Goal: Task Accomplishment & Management: Check status

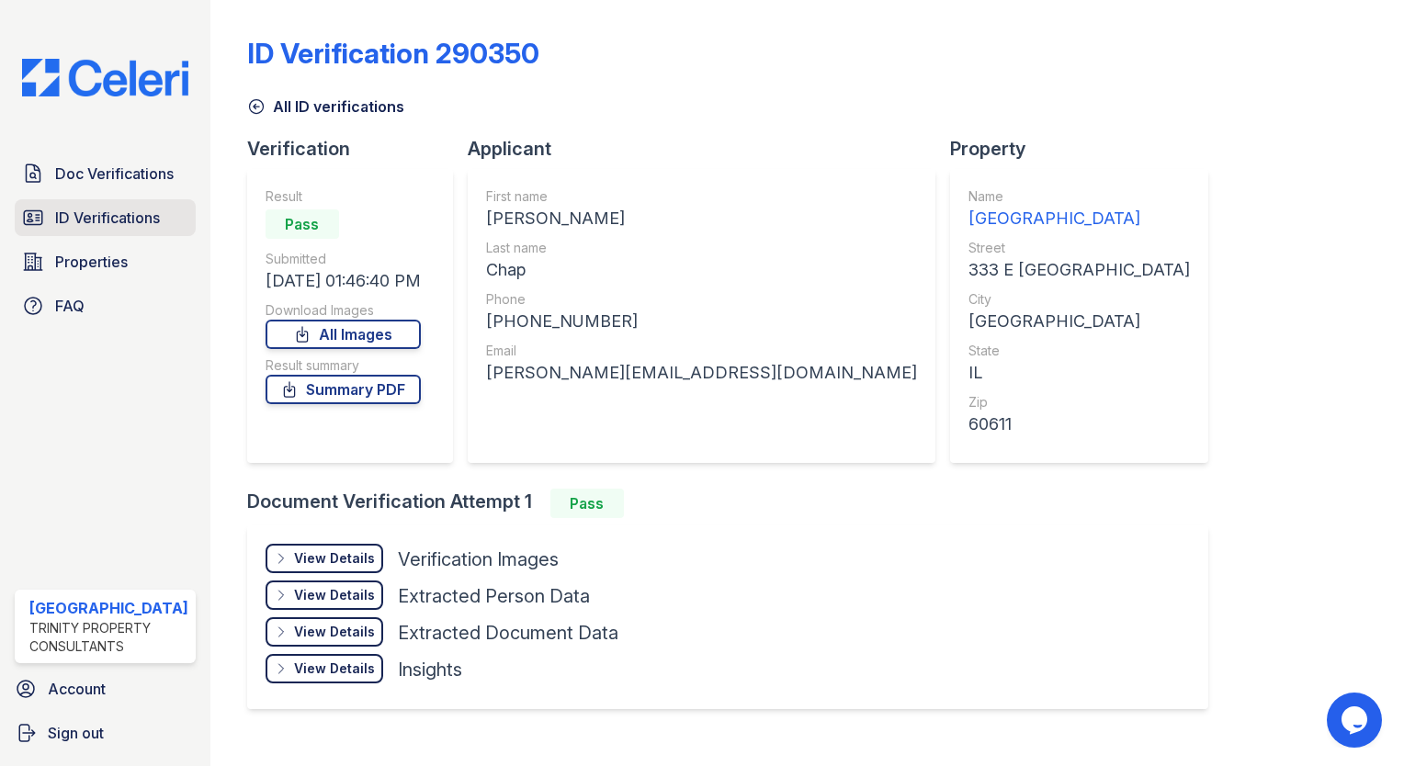
click at [89, 218] on span "ID Verifications" at bounding box center [107, 218] width 105 height 22
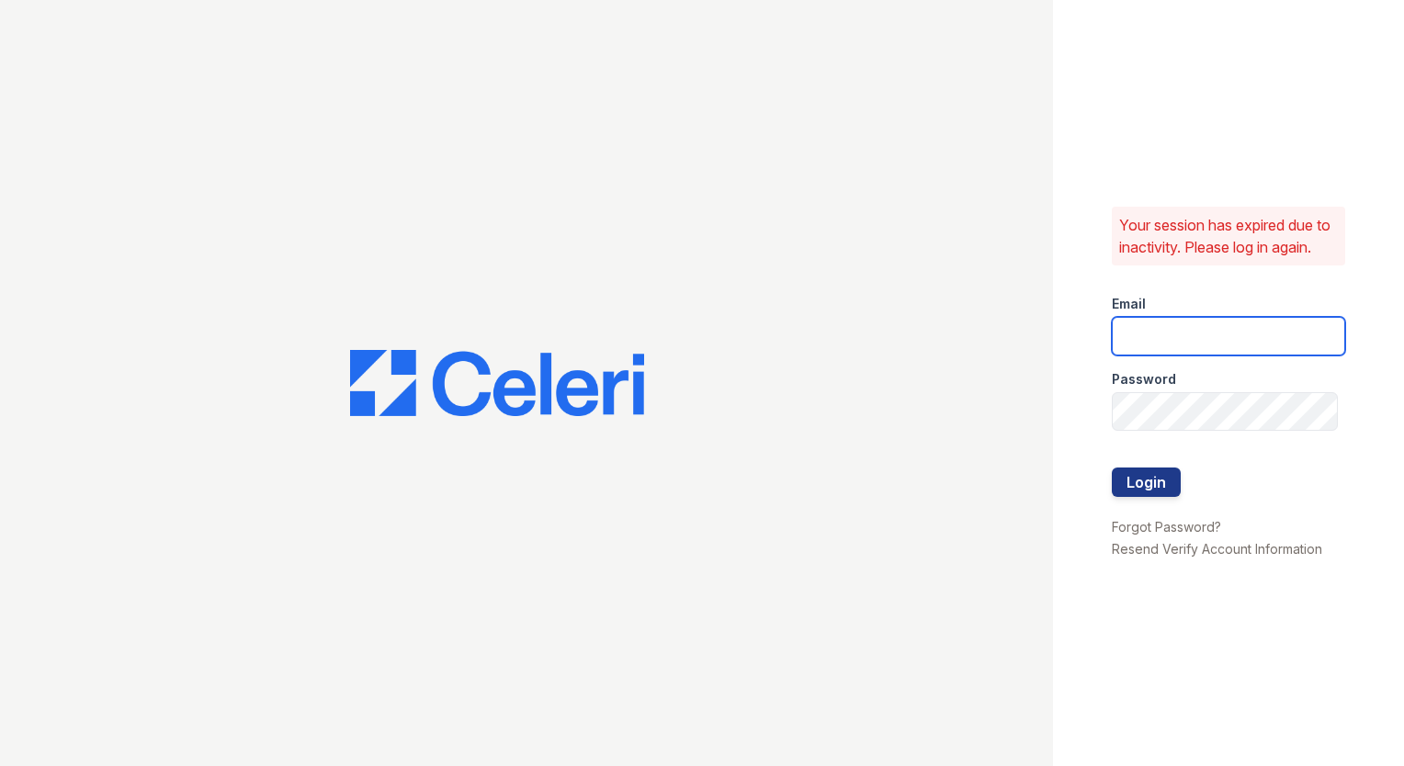
type input "[EMAIL_ADDRESS][DOMAIN_NAME]"
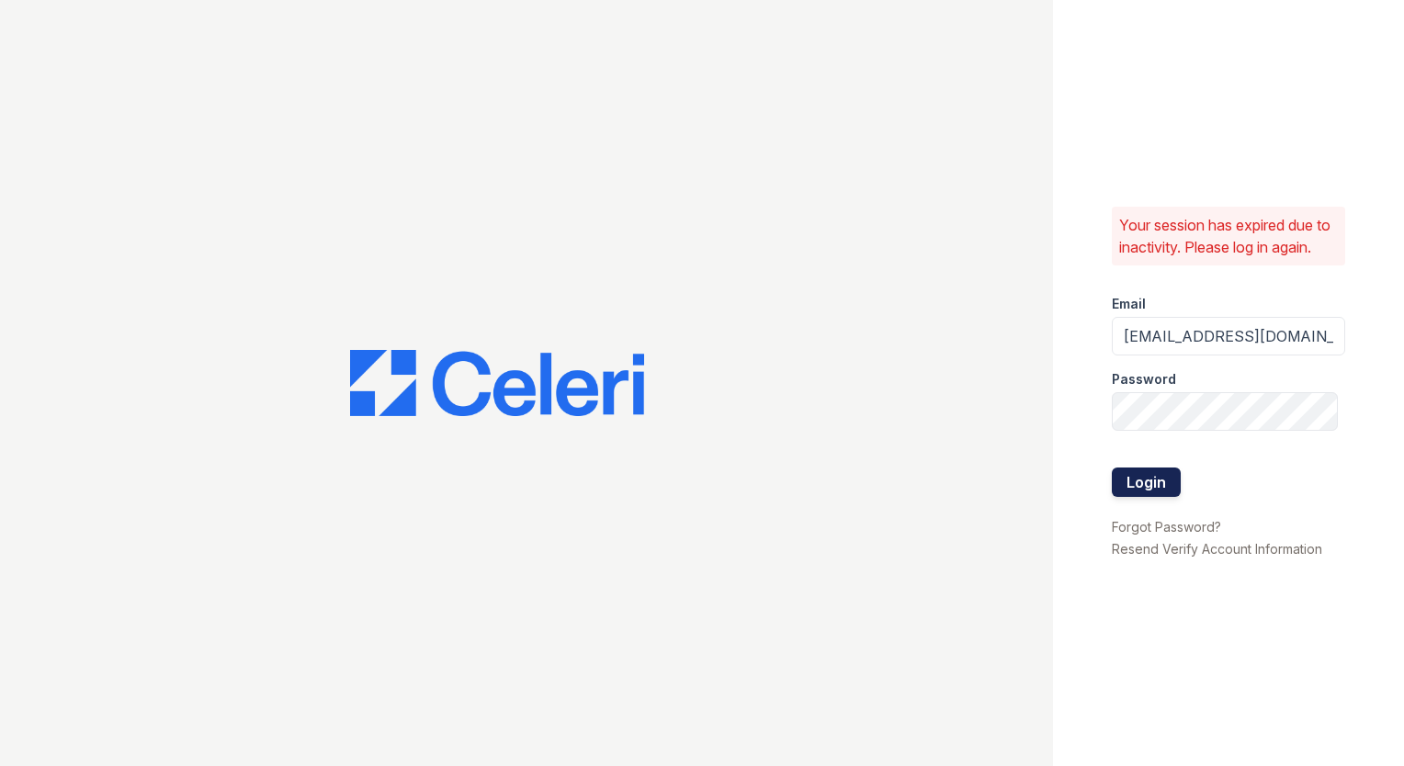
click at [1150, 481] on button "Login" at bounding box center [1146, 482] width 69 height 29
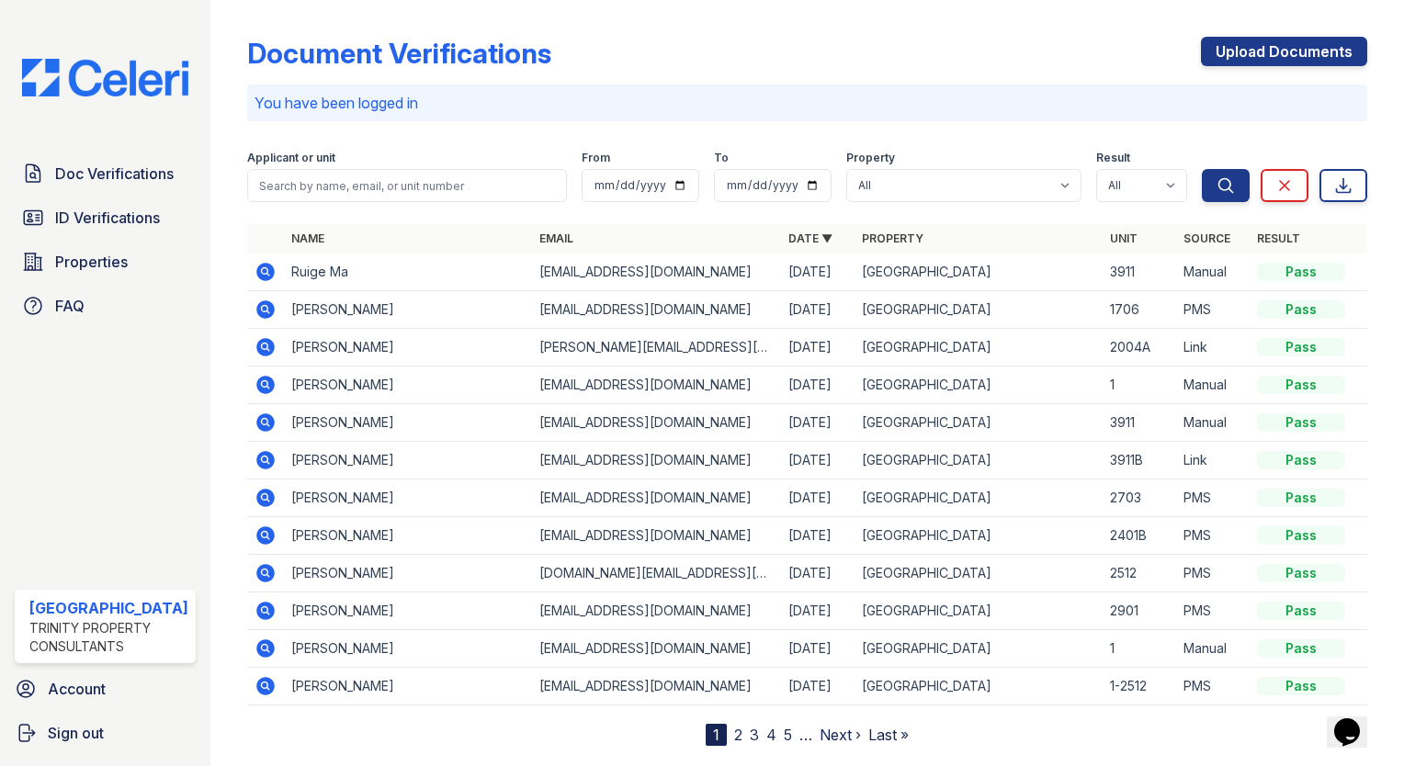
click at [129, 199] on link "ID Verifications" at bounding box center [105, 217] width 181 height 37
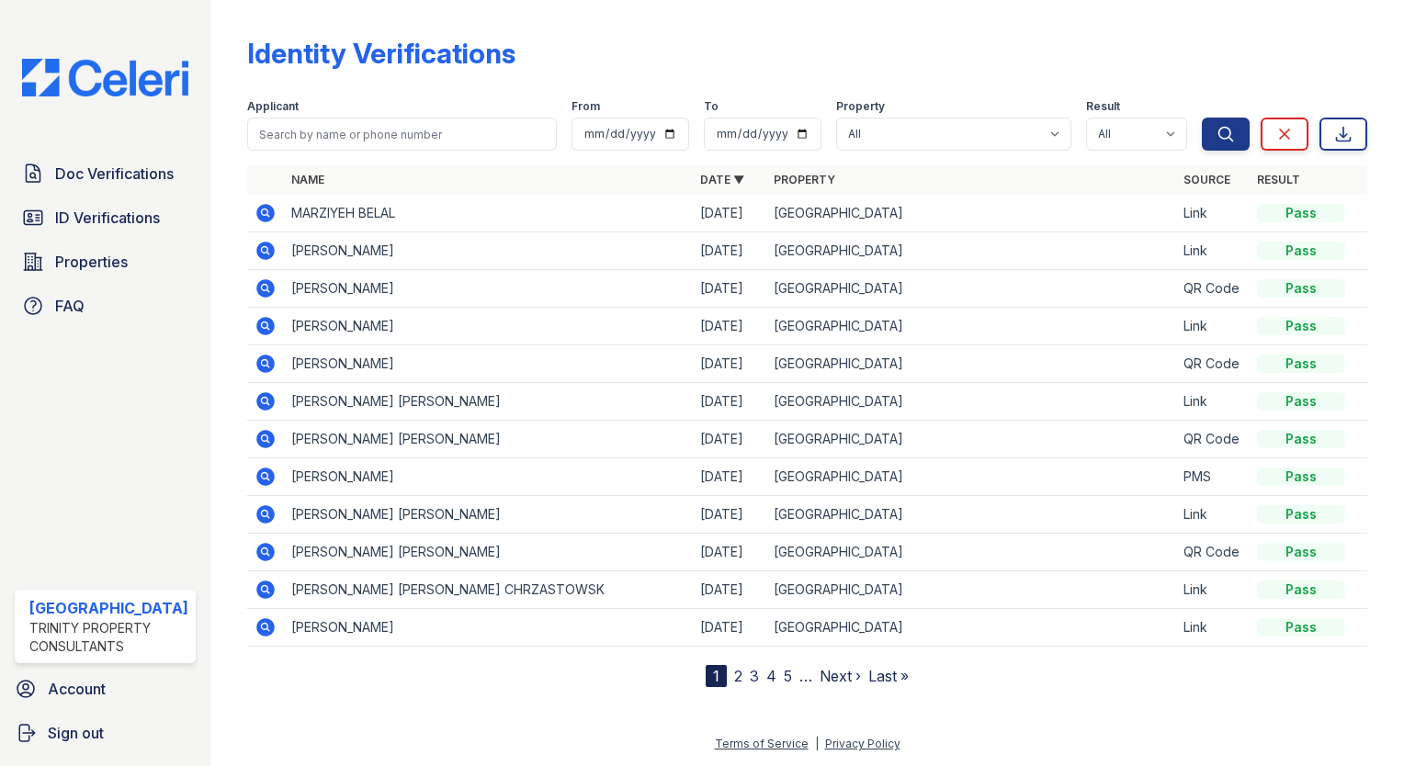
click at [129, 199] on link "ID Verifications" at bounding box center [105, 217] width 181 height 37
click at [129, 204] on link "ID Verifications" at bounding box center [105, 217] width 181 height 37
click at [130, 213] on span "ID Verifications" at bounding box center [107, 218] width 105 height 22
click at [346, 138] on input "search" at bounding box center [402, 134] width 310 height 33
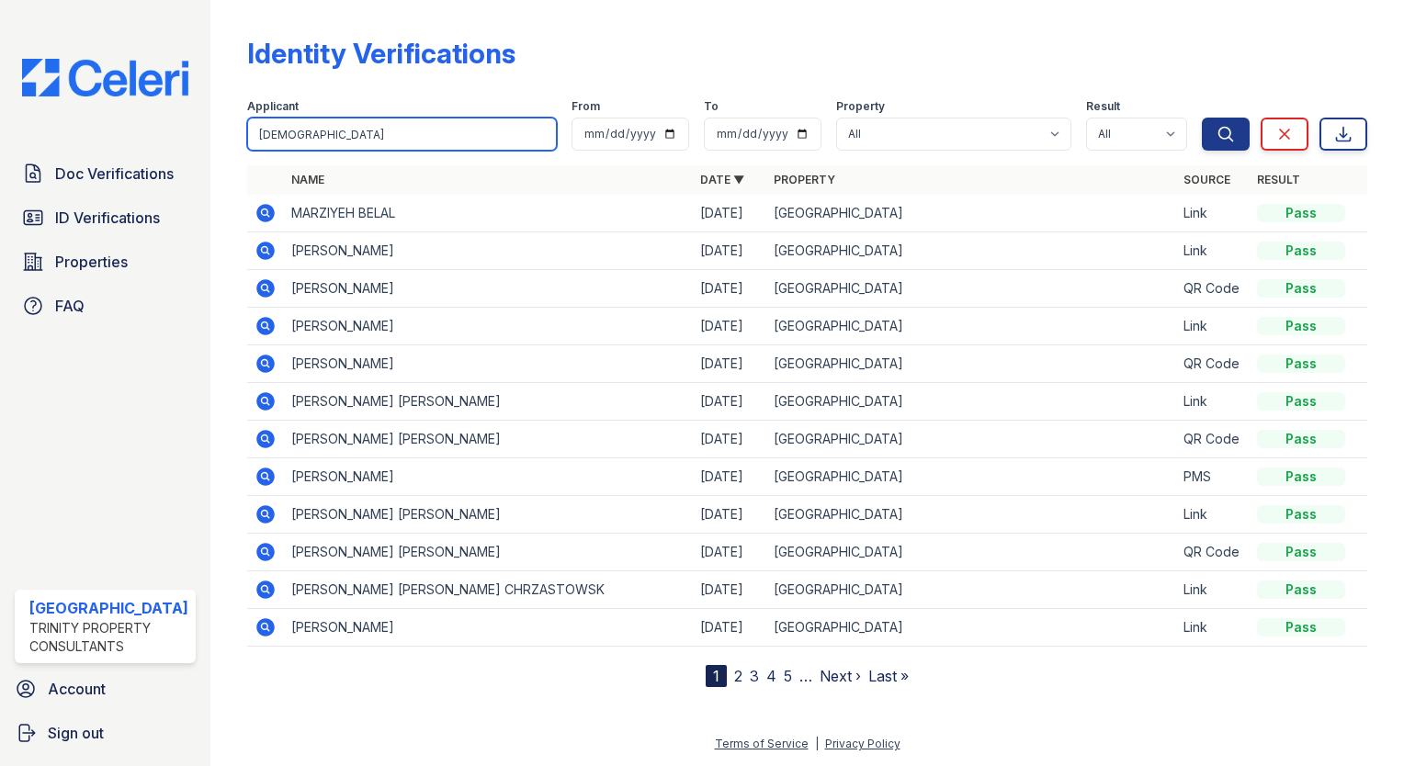
type input "kathan"
click at [1202, 118] on button "Search" at bounding box center [1226, 134] width 48 height 33
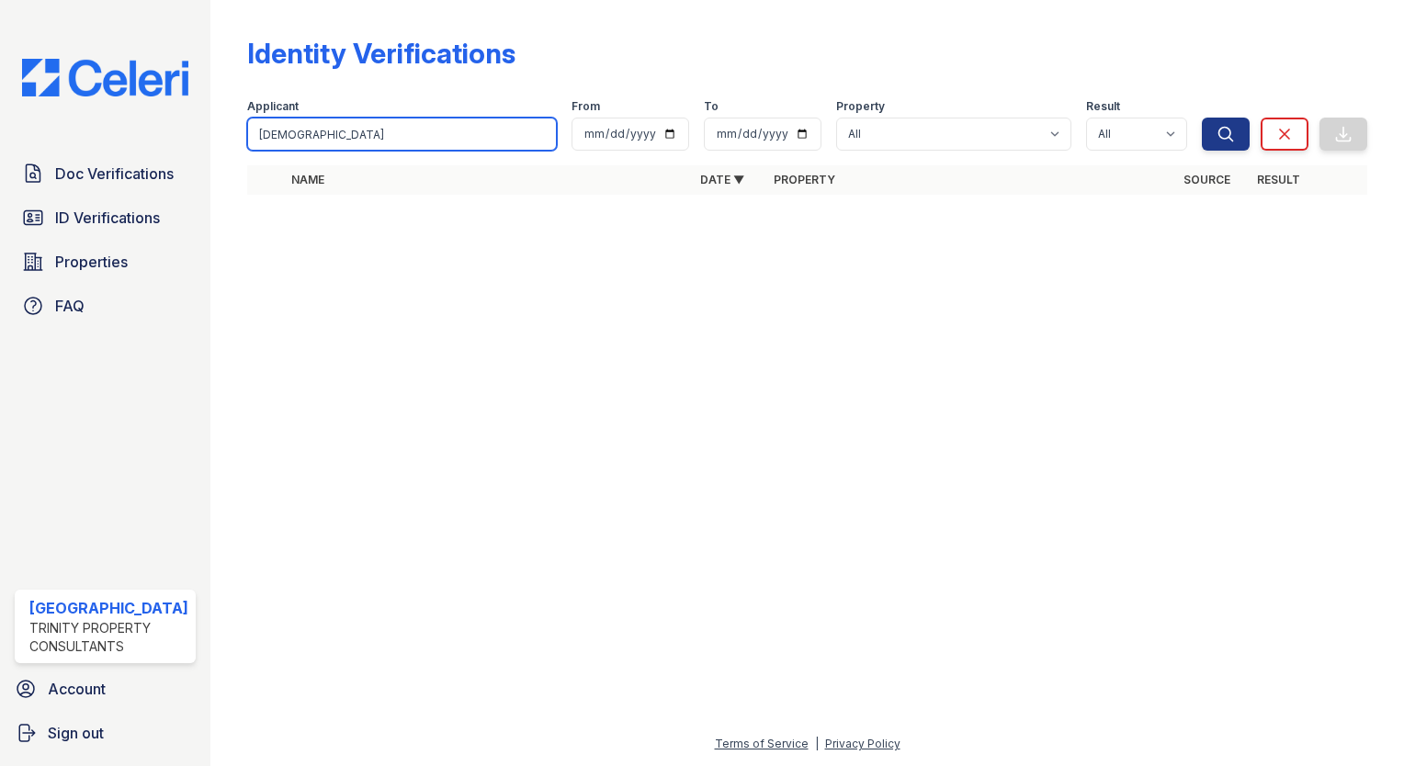
click at [1202, 118] on button "Search" at bounding box center [1226, 134] width 48 height 33
type input "k"
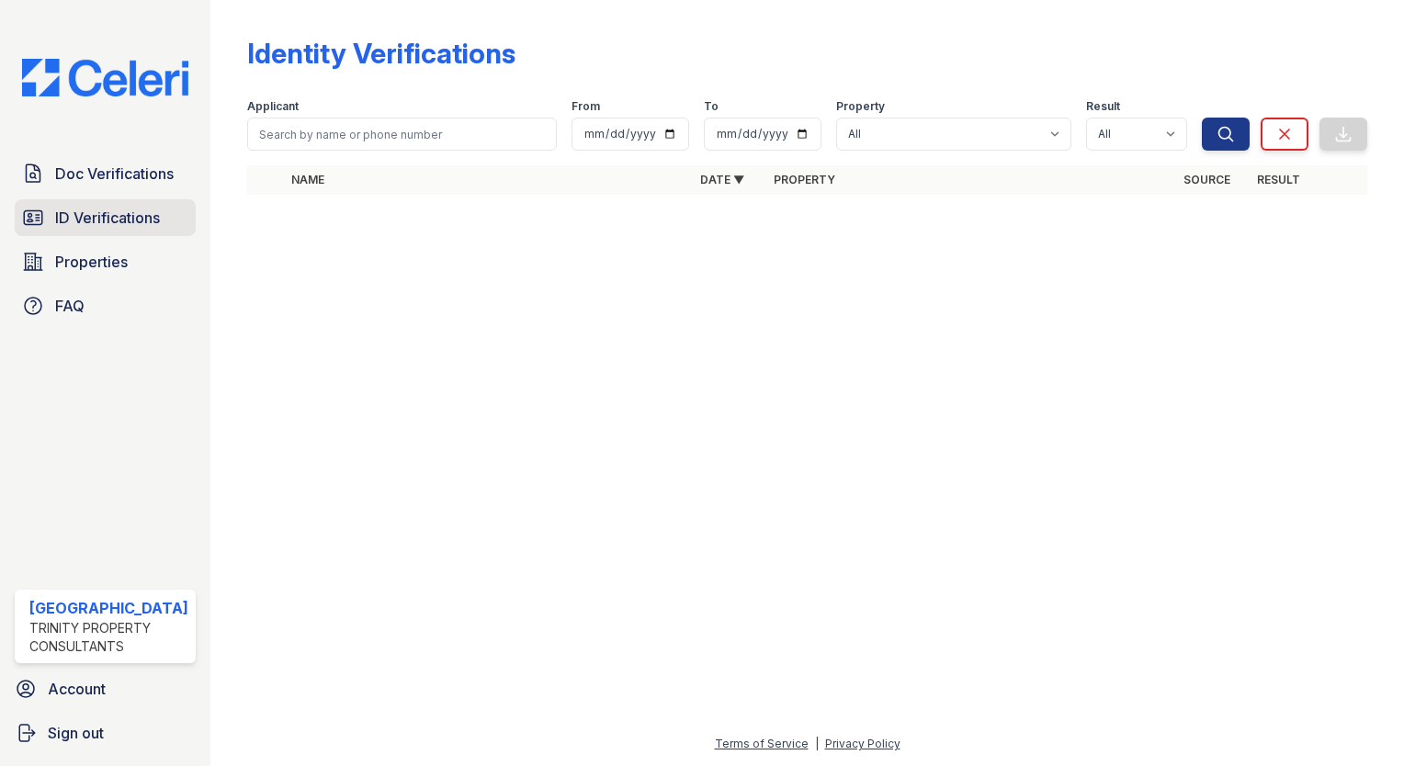
click at [85, 227] on link "ID Verifications" at bounding box center [105, 217] width 181 height 37
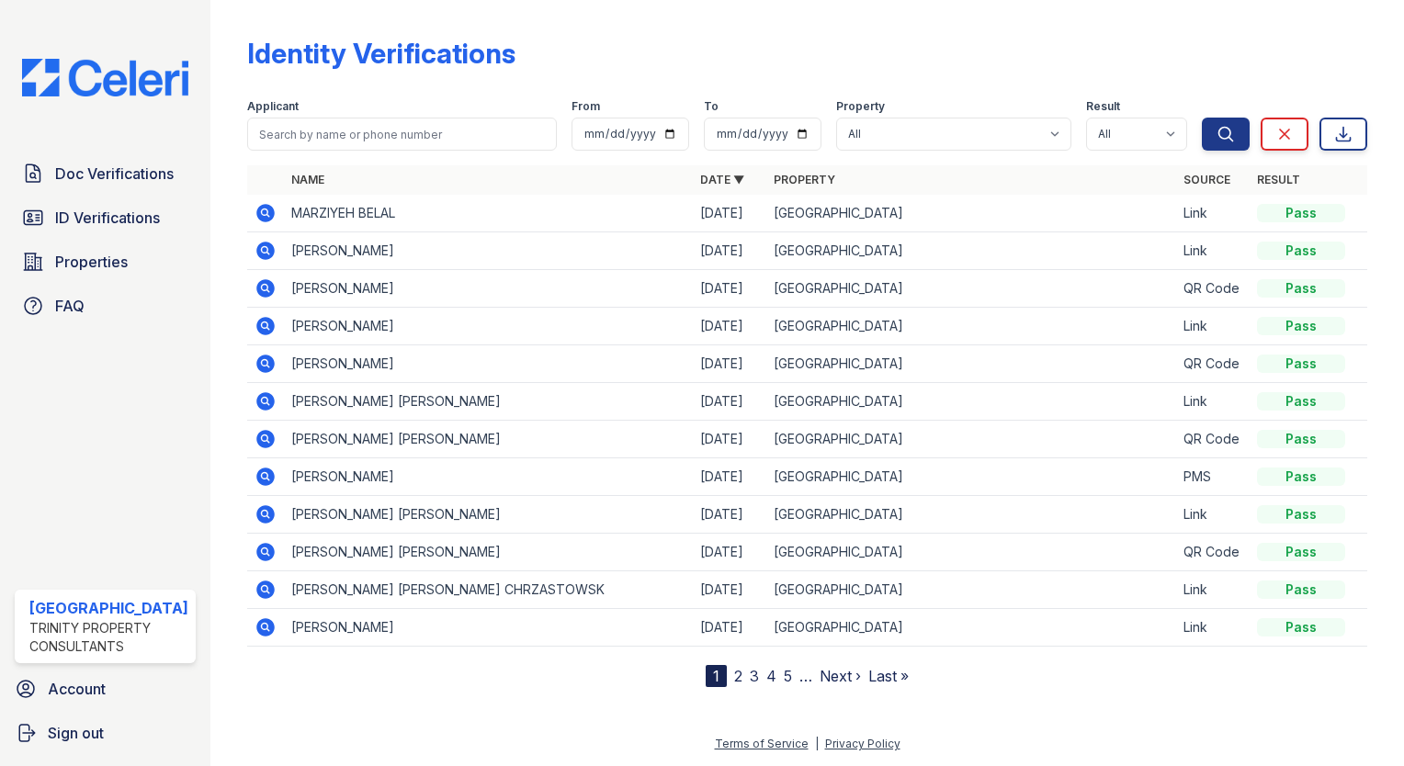
click at [262, 213] on icon at bounding box center [264, 212] width 5 height 5
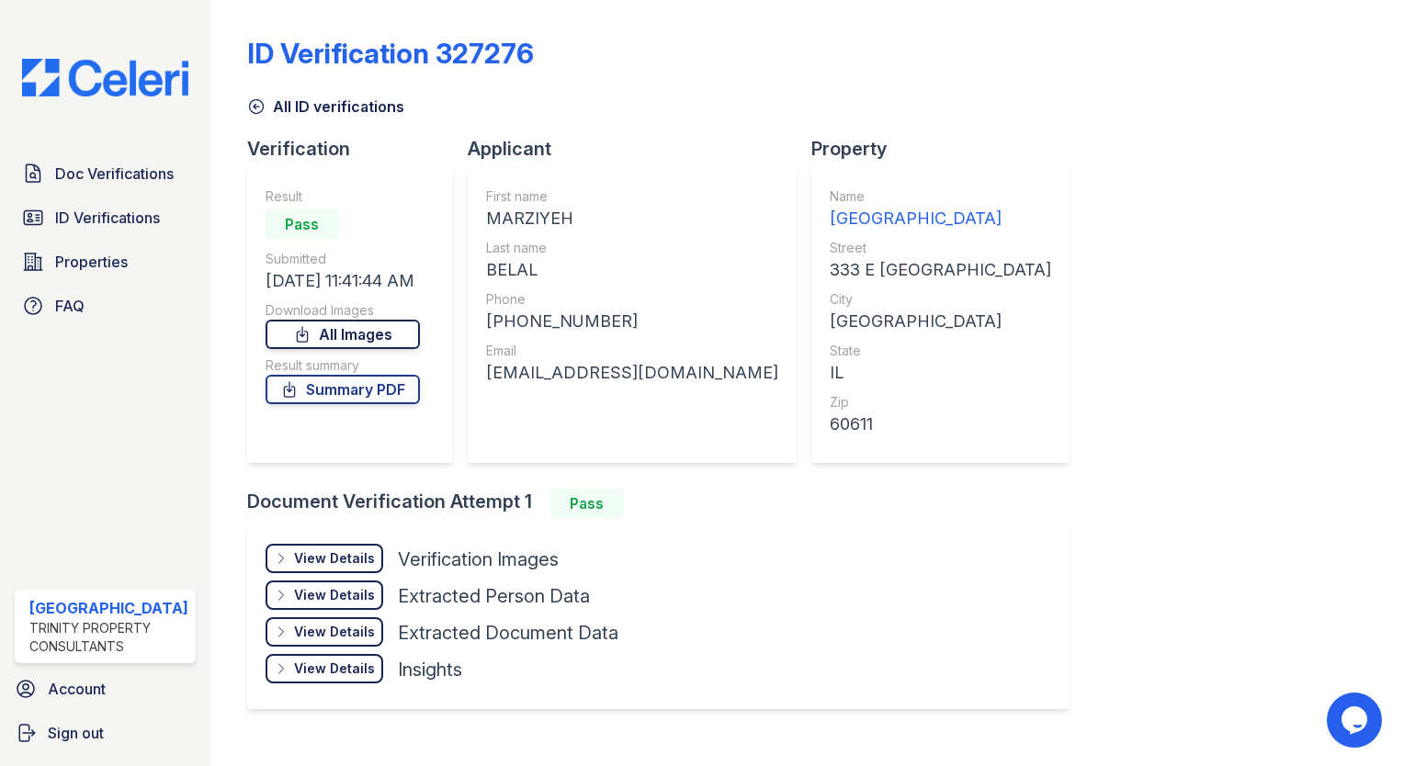
click at [305, 322] on link "All Images" at bounding box center [343, 334] width 154 height 29
click at [1318, 135] on div "ID Verification 327276 All ID verifications Verification Result Pass Submitted …" at bounding box center [807, 371] width 1120 height 728
click at [110, 232] on link "ID Verifications" at bounding box center [105, 217] width 181 height 37
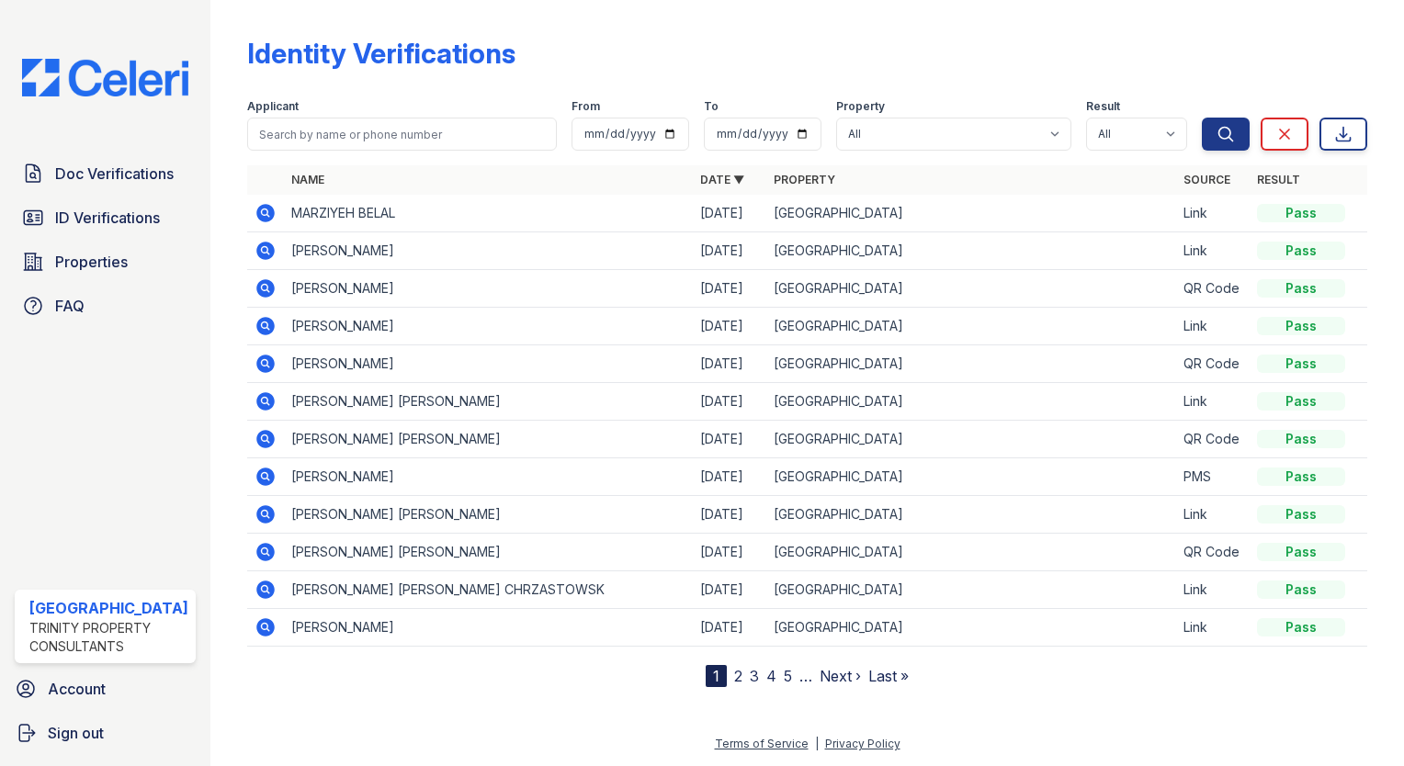
click at [265, 286] on icon at bounding box center [265, 288] width 18 height 18
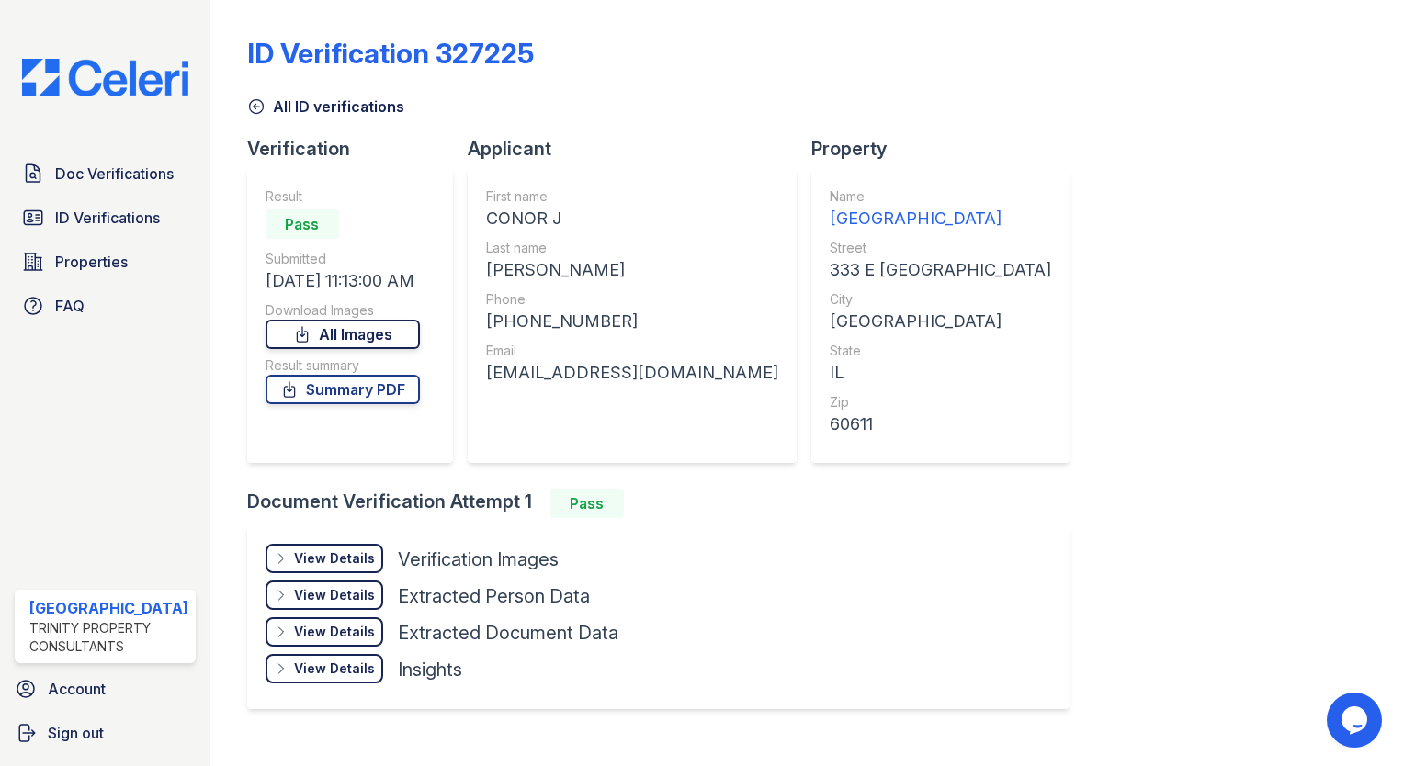
click at [329, 329] on link "All Images" at bounding box center [343, 334] width 154 height 29
click at [1316, 510] on div "ID Verification 327225 All ID verifications Verification Result Pass Submitted …" at bounding box center [807, 371] width 1120 height 728
click at [72, 178] on span "Doc Verifications" at bounding box center [114, 174] width 119 height 22
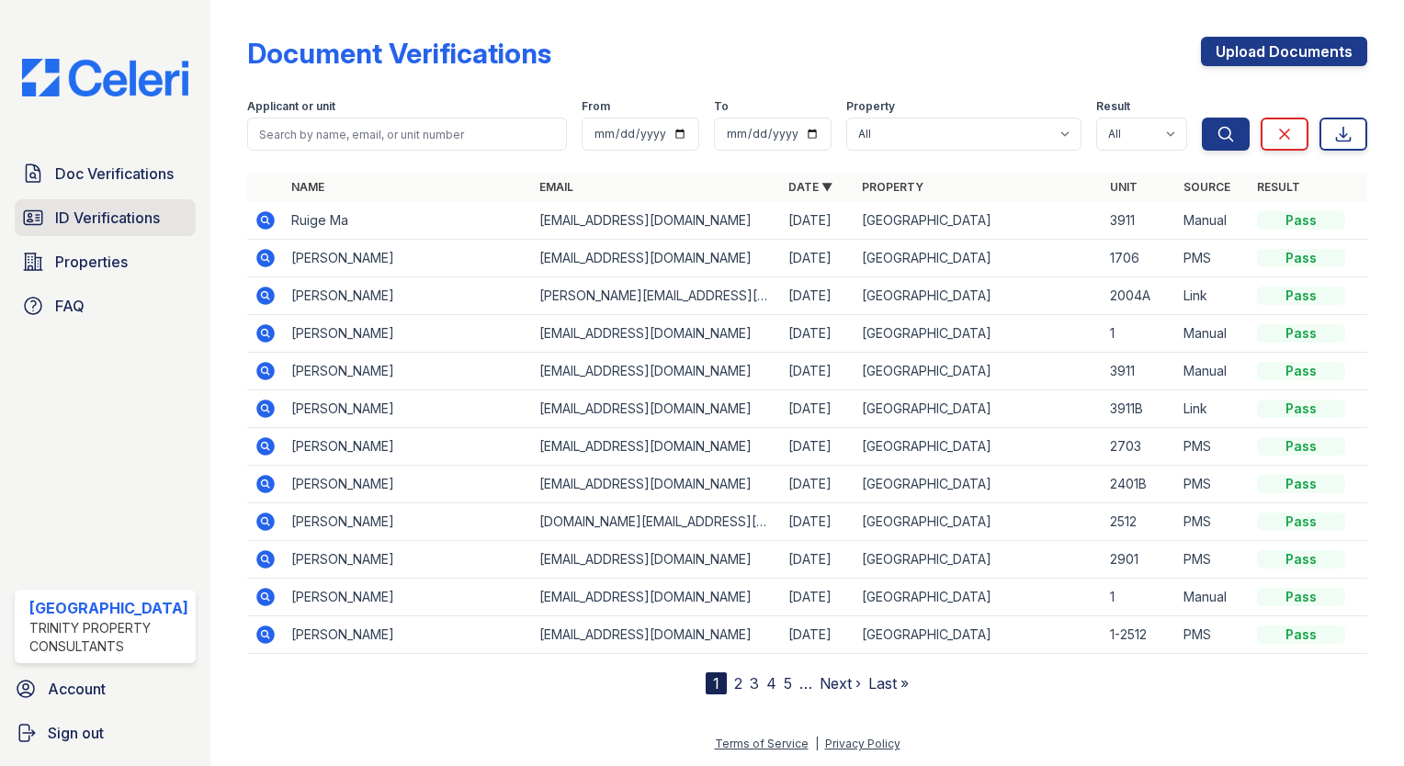
click at [55, 200] on link "ID Verifications" at bounding box center [105, 217] width 181 height 37
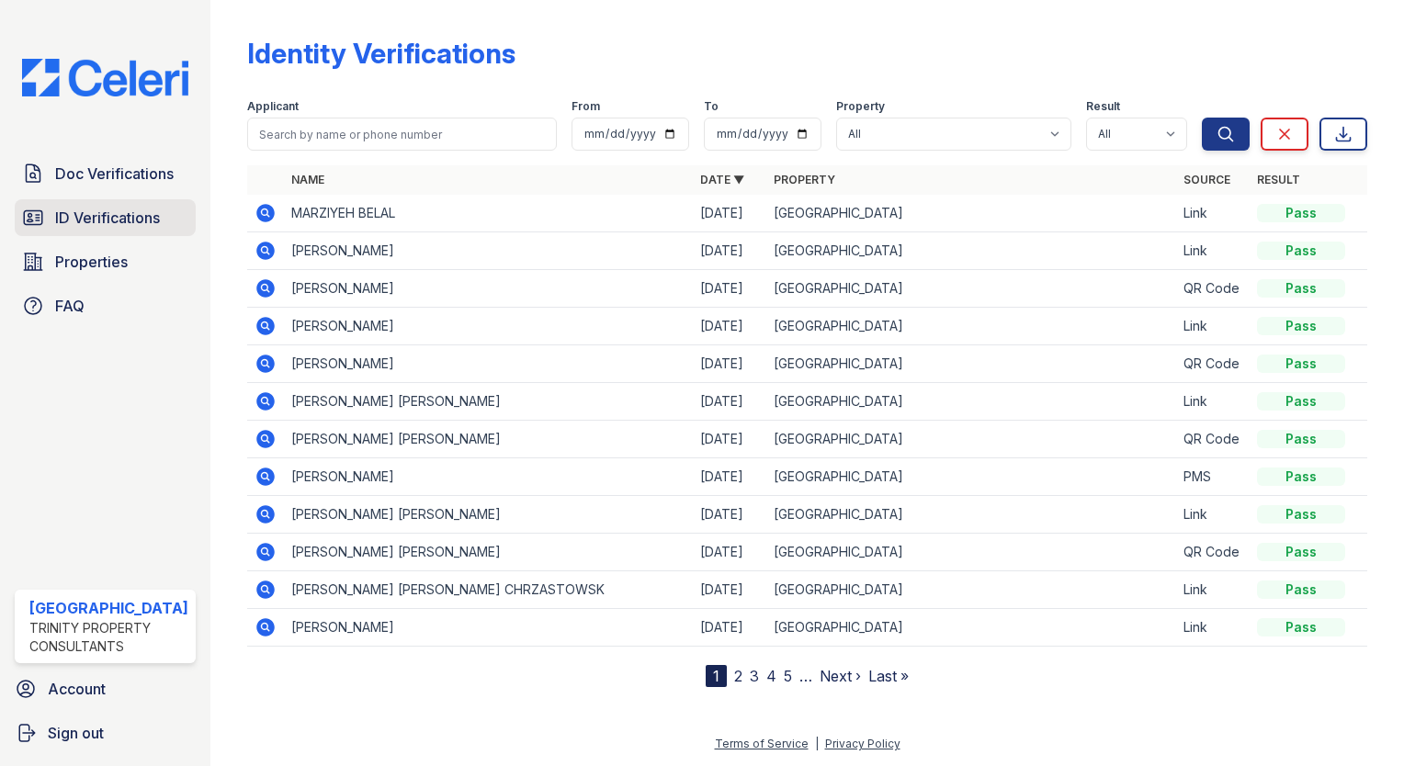
click at [139, 219] on span "ID Verifications" at bounding box center [107, 218] width 105 height 22
click at [129, 223] on span "ID Verifications" at bounding box center [107, 218] width 105 height 22
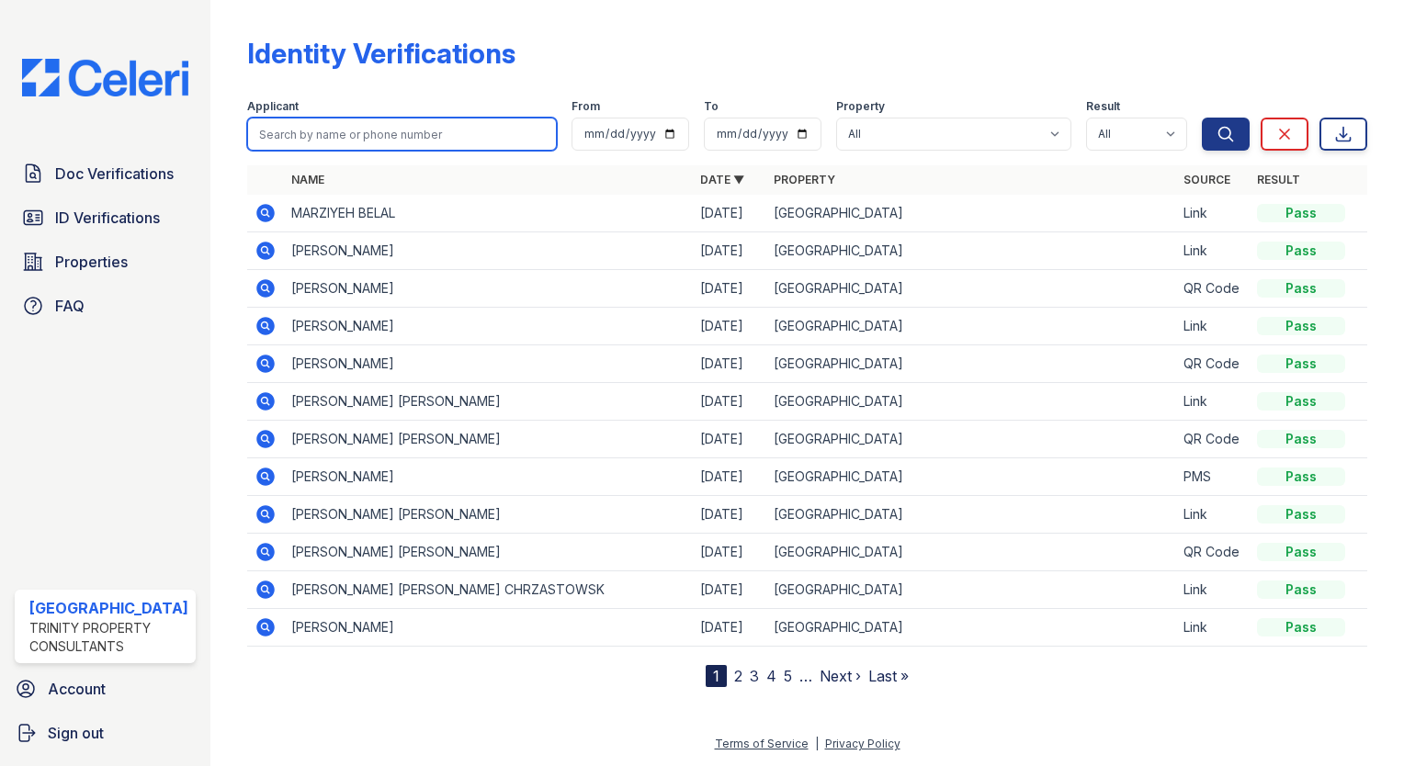
click at [268, 130] on input "search" at bounding box center [402, 134] width 310 height 33
type input "juan p"
click at [1202, 118] on button "Search" at bounding box center [1226, 134] width 48 height 33
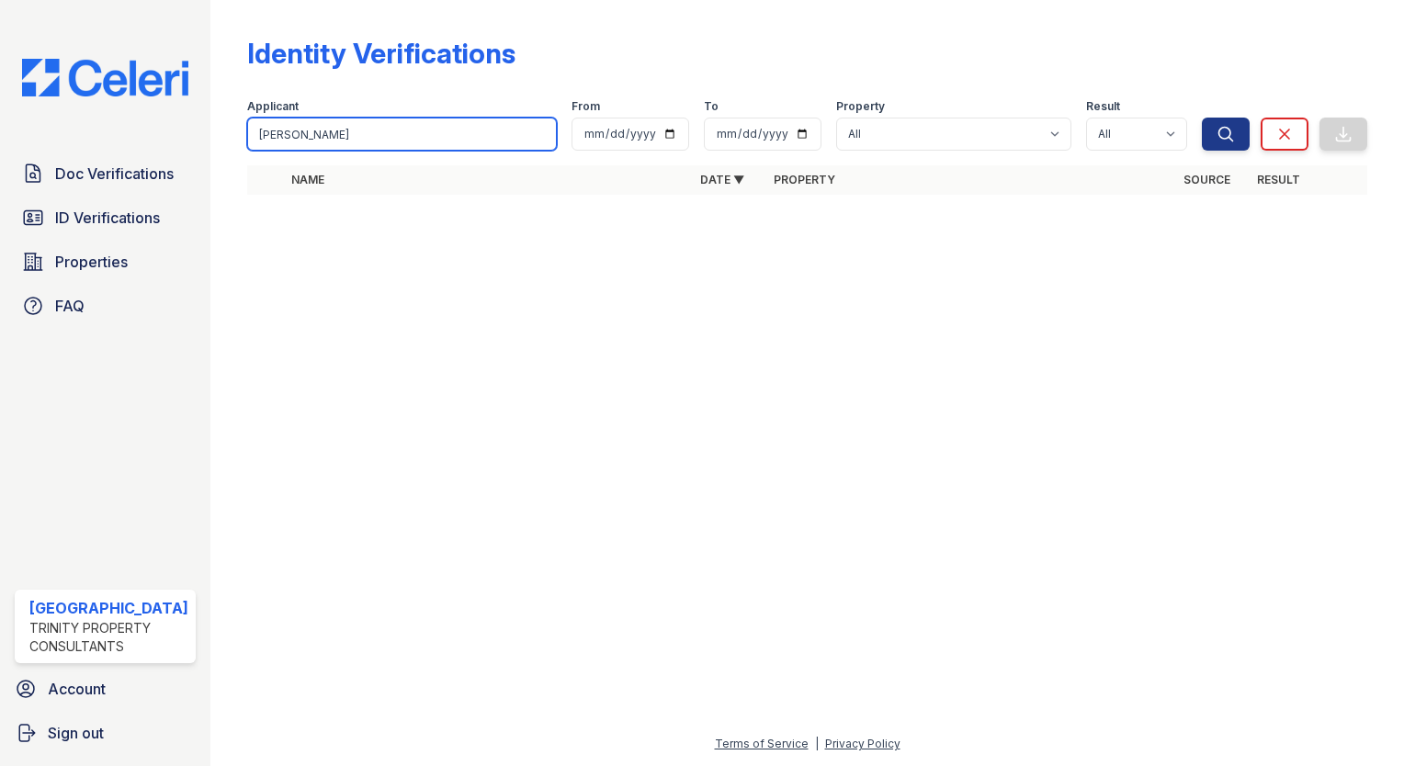
click at [312, 139] on input "juan p" at bounding box center [402, 134] width 310 height 33
type input "j"
type input "jaun"
click at [1202, 118] on button "Search" at bounding box center [1226, 134] width 48 height 33
click at [314, 133] on input "jaun" at bounding box center [402, 134] width 310 height 33
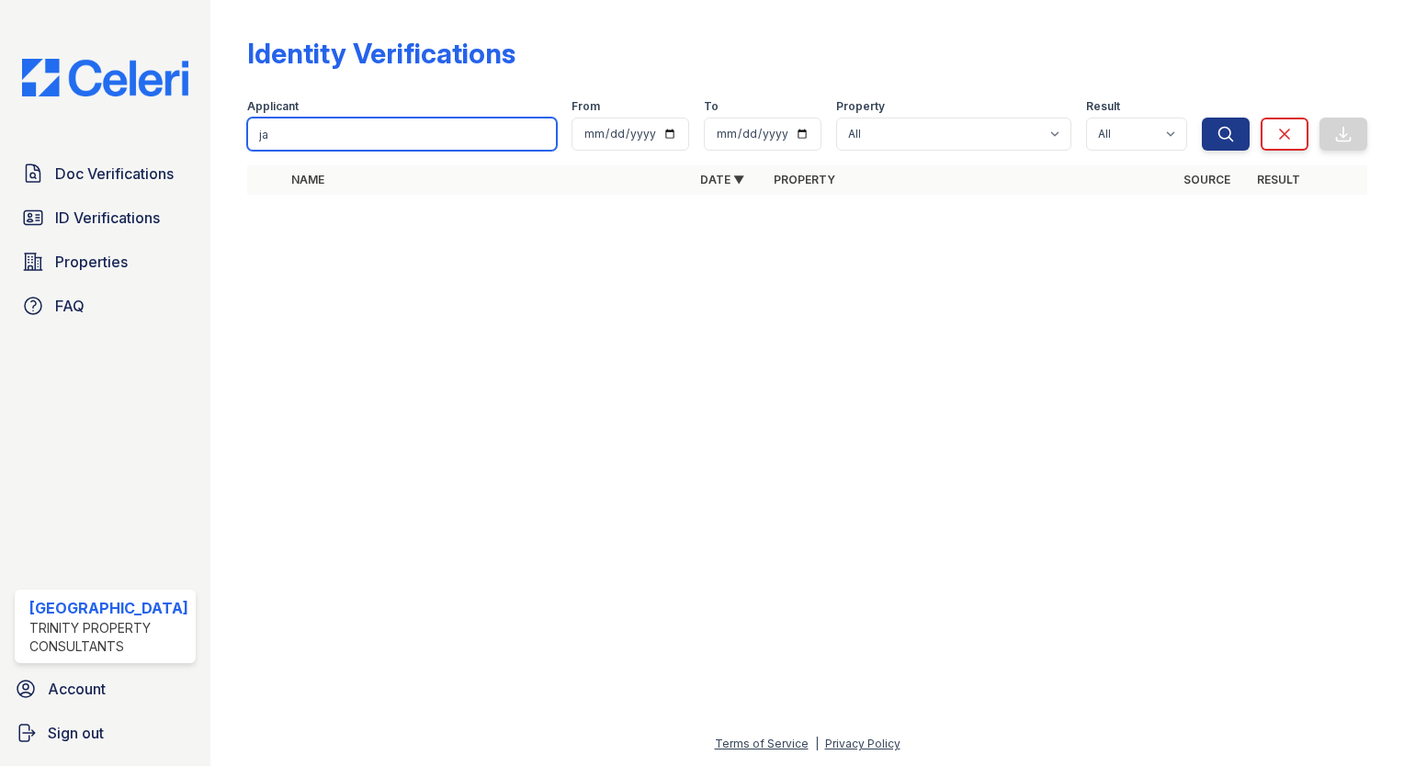
type input "j"
type input "juan"
click at [1202, 118] on button "Search" at bounding box center [1226, 134] width 48 height 33
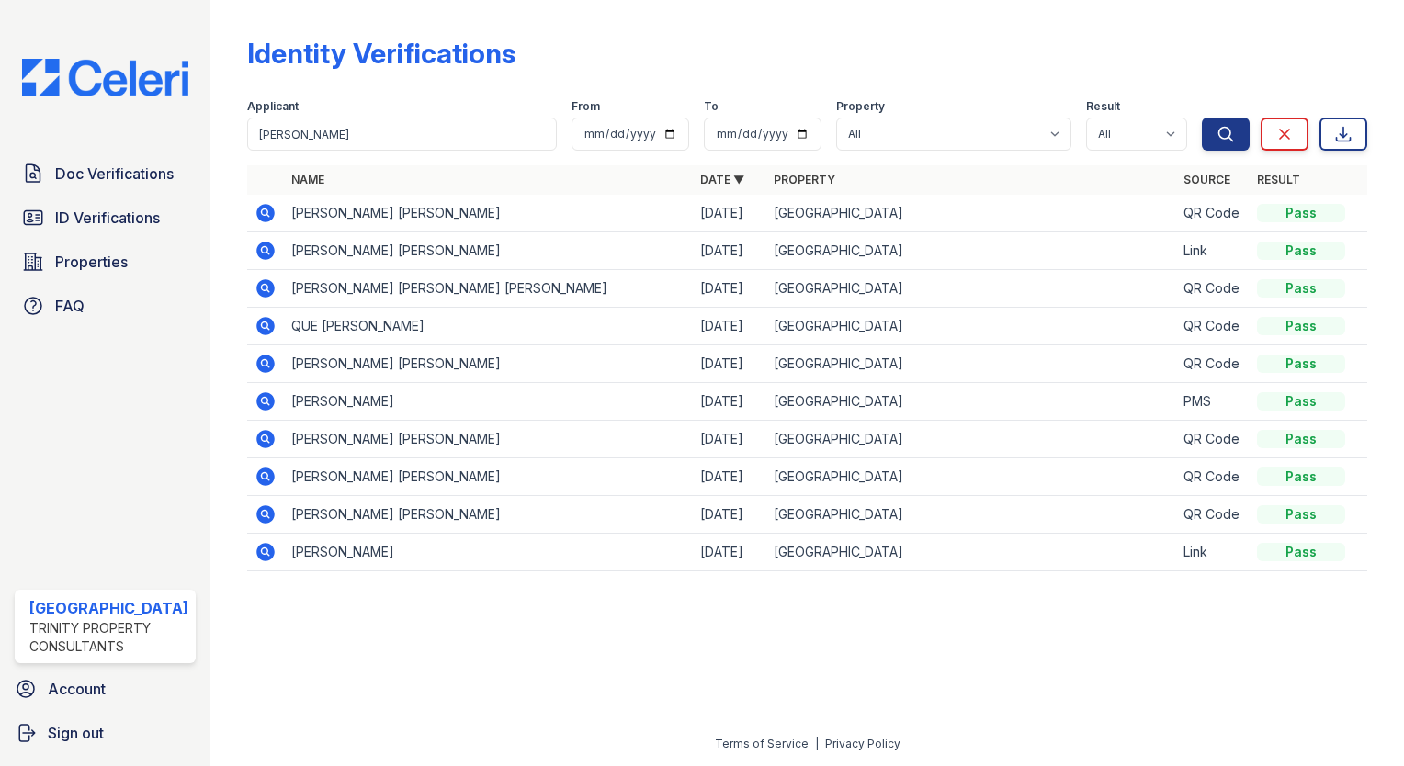
click at [262, 211] on icon at bounding box center [264, 212] width 5 height 5
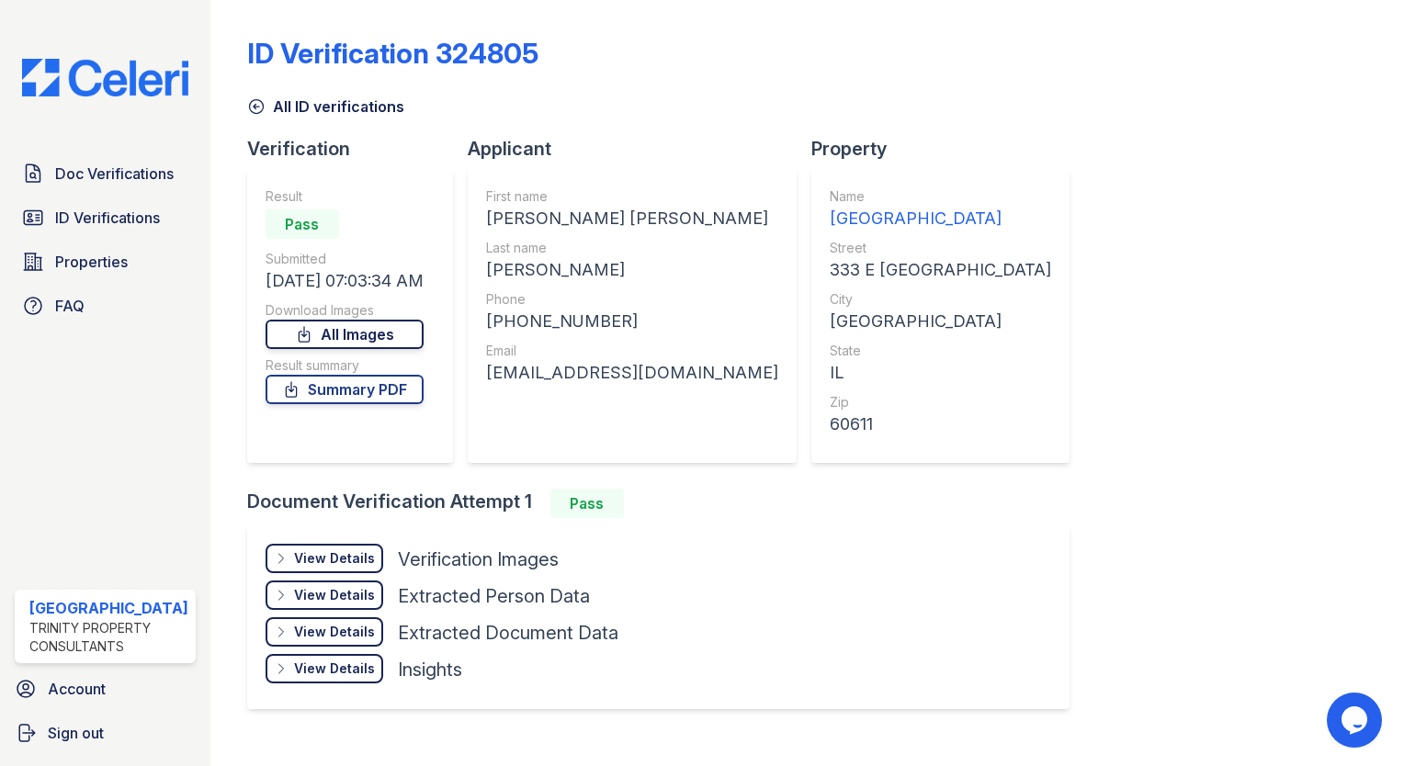
click at [357, 322] on link "All Images" at bounding box center [345, 334] width 158 height 29
click at [349, 340] on link "All Images" at bounding box center [345, 334] width 158 height 29
click at [1303, 562] on div "ID Verification 324805 All ID verifications Verification Result Pass Submitted …" at bounding box center [807, 371] width 1120 height 728
drag, startPoint x: 1198, startPoint y: 554, endPoint x: 1171, endPoint y: 535, distance: 33.7
click at [1186, 546] on div "ID Verification 324805 All ID verifications Verification Result Pass Submitted …" at bounding box center [807, 371] width 1120 height 728
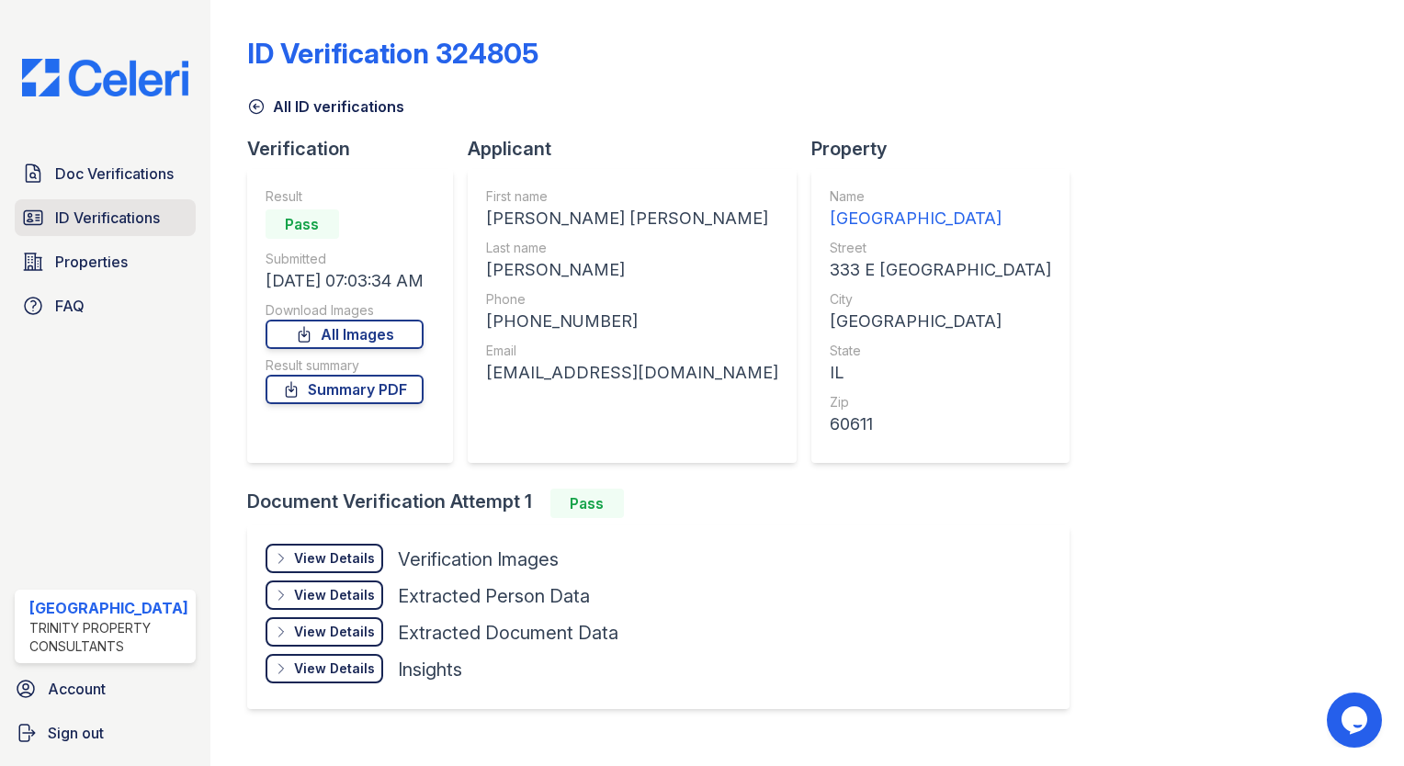
click at [123, 204] on link "ID Verifications" at bounding box center [105, 217] width 181 height 37
